Goal: Information Seeking & Learning: Learn about a topic

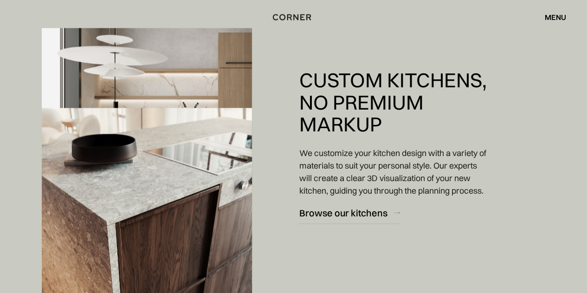
scroll to position [862, 0]
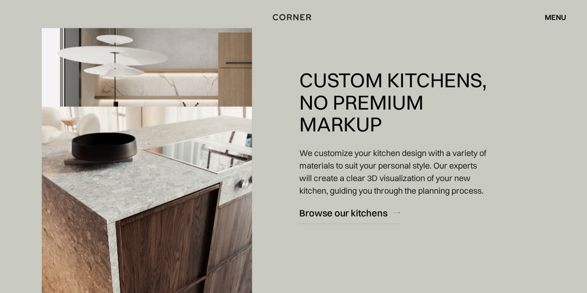
click at [217, 218] on img at bounding box center [147, 224] width 210 height 237
click at [161, 224] on img at bounding box center [147, 224] width 210 height 237
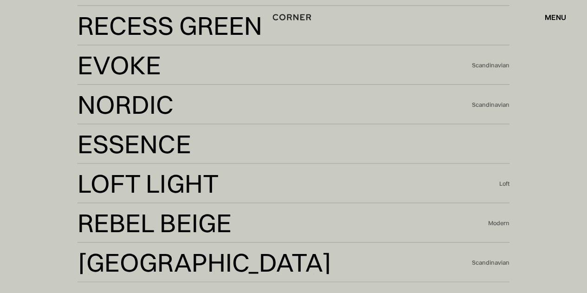
scroll to position [1721, 0]
click at [486, 108] on div "Scandinavian" at bounding box center [491, 105] width 38 height 8
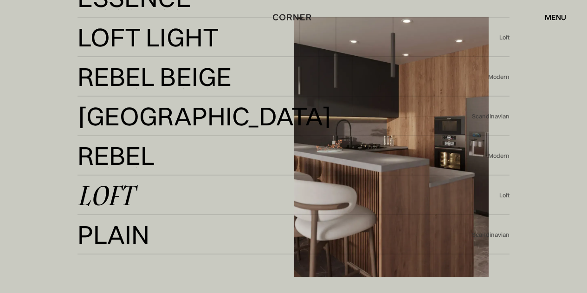
scroll to position [1868, 0]
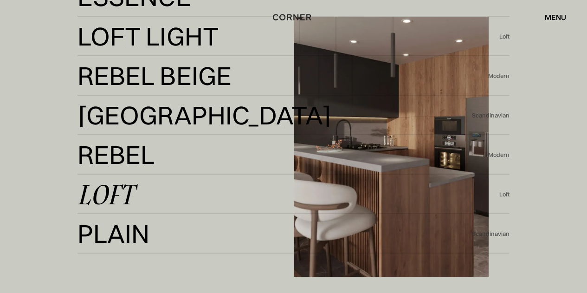
click at [216, 234] on link "Plain Plain" at bounding box center [274, 233] width 394 height 23
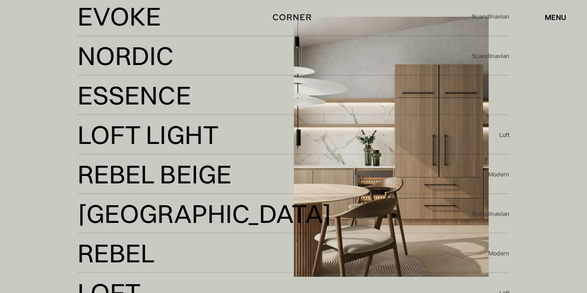
scroll to position [1699, 0]
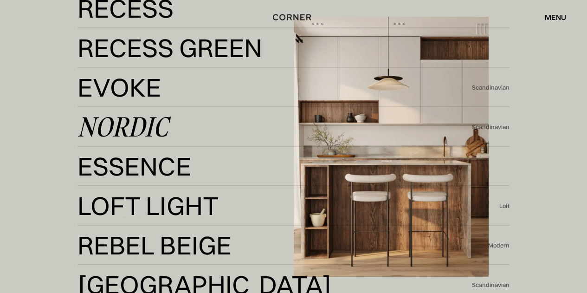
click at [159, 129] on div "Nordic" at bounding box center [122, 126] width 90 height 22
